Goal: Task Accomplishment & Management: Manage account settings

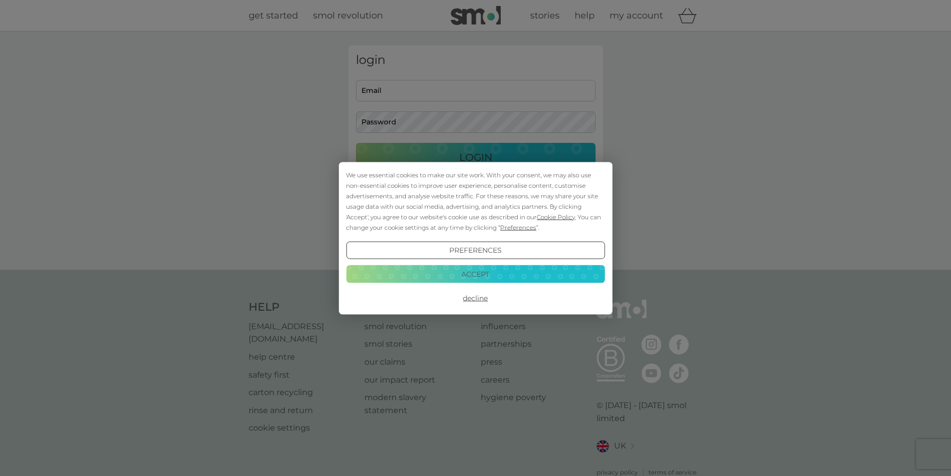
click at [493, 273] on button "Accept" at bounding box center [475, 274] width 259 height 18
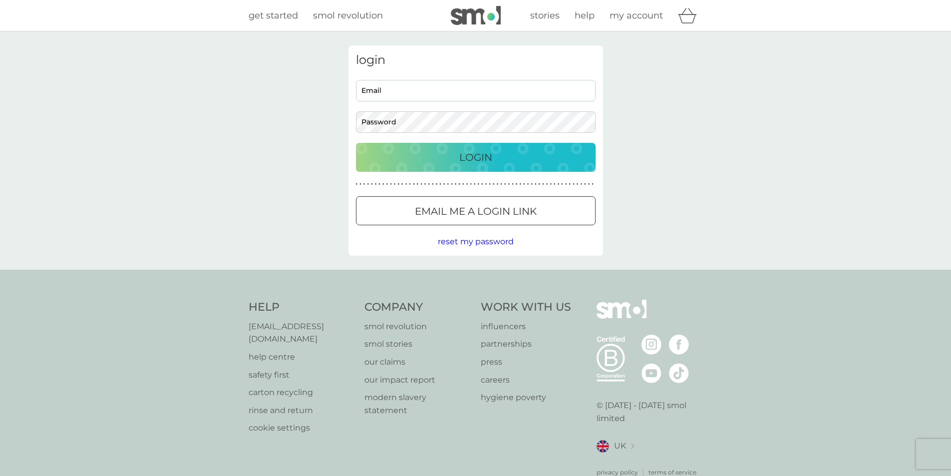
click at [449, 89] on input "Email" at bounding box center [476, 90] width 240 height 21
type input "[PERSON_NAME][EMAIL_ADDRESS][DOMAIN_NAME]"
click at [481, 216] on div at bounding box center [476, 211] width 36 height 10
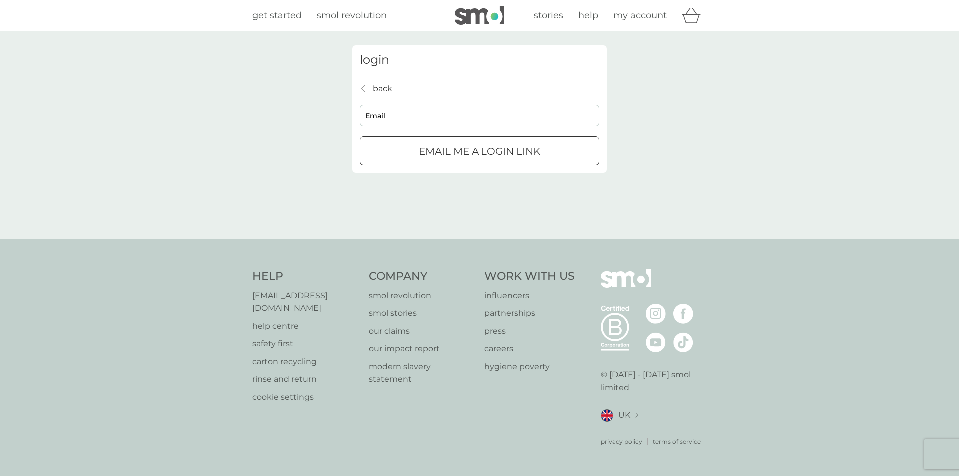
click at [442, 116] on input "Email" at bounding box center [480, 115] width 240 height 21
type input "[PERSON_NAME][EMAIL_ADDRESS][DOMAIN_NAME]"
click at [493, 144] on p "Email me a login link" at bounding box center [479, 151] width 122 height 16
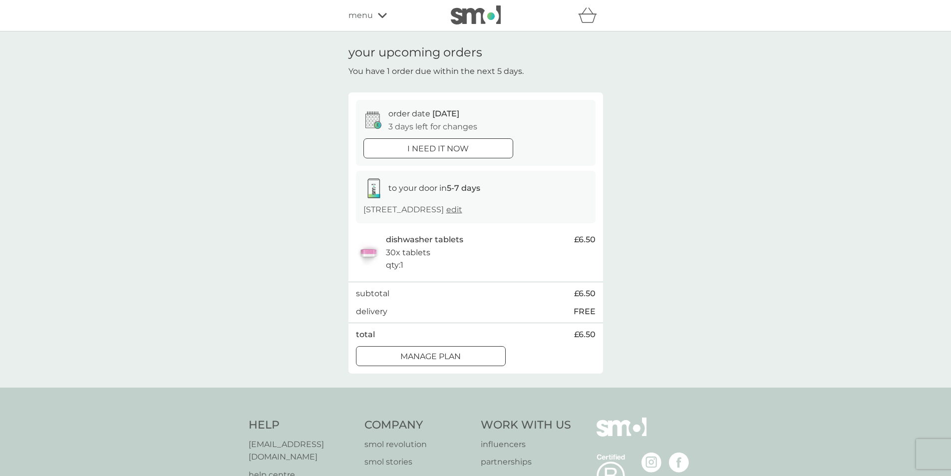
click at [447, 360] on div at bounding box center [431, 356] width 36 height 10
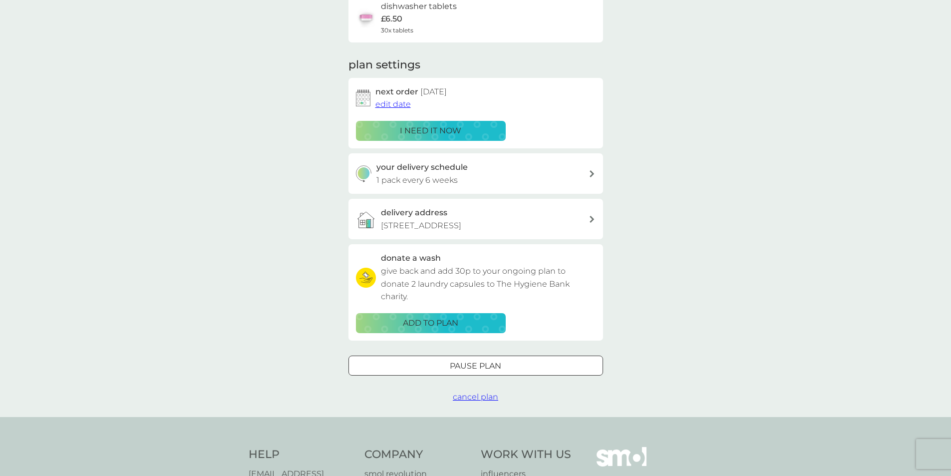
scroll to position [100, 0]
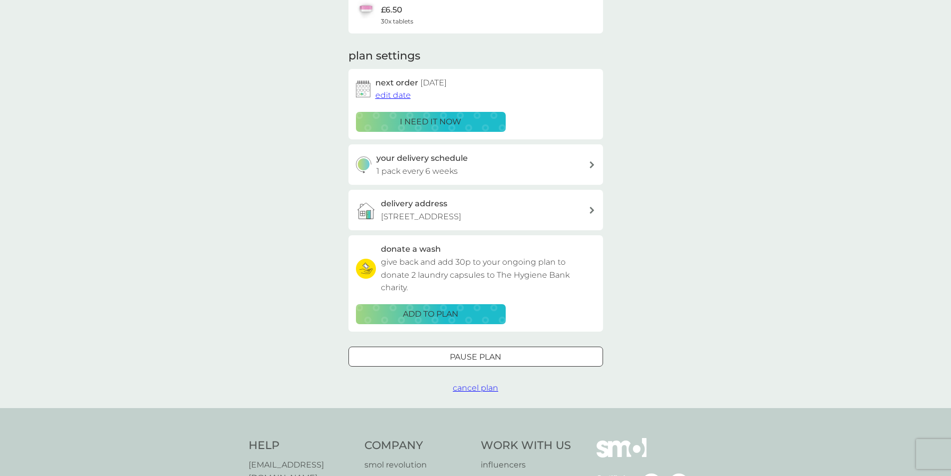
click at [514, 351] on div "Pause plan" at bounding box center [476, 357] width 254 height 13
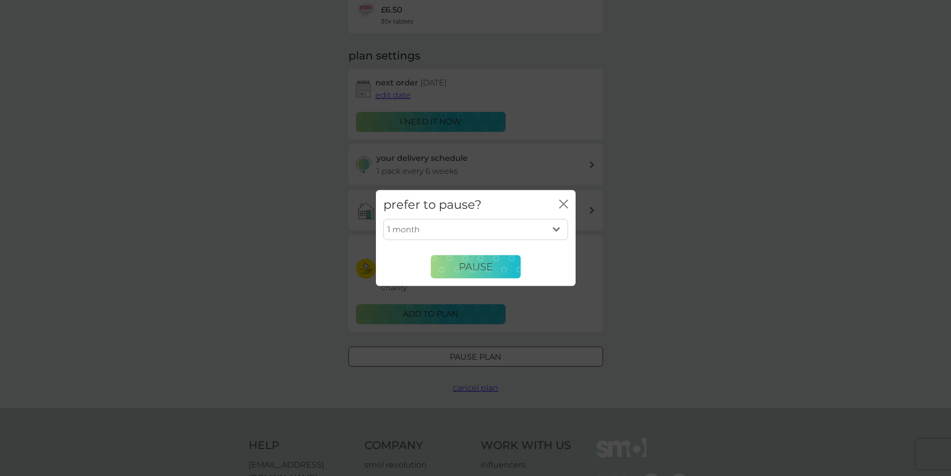
click at [510, 227] on select "1 month 2 months 3 months 4 months 5 months 6 months" at bounding box center [475, 229] width 185 height 21
select select "6"
click at [383, 219] on select "1 month 2 months 3 months 4 months 5 months 6 months" at bounding box center [475, 229] width 185 height 21
click at [480, 270] on span "Pause" at bounding box center [476, 267] width 34 height 12
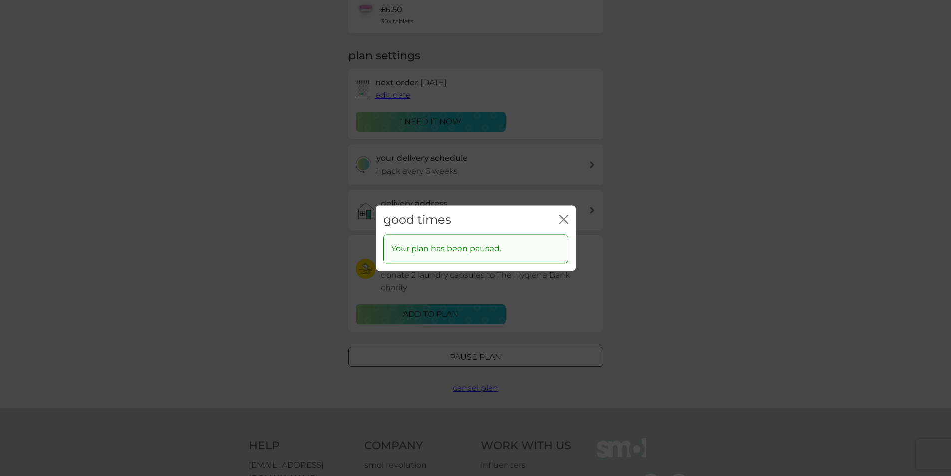
click at [561, 222] on icon "close" at bounding box center [562, 219] width 4 height 8
